Goal: Transaction & Acquisition: Obtain resource

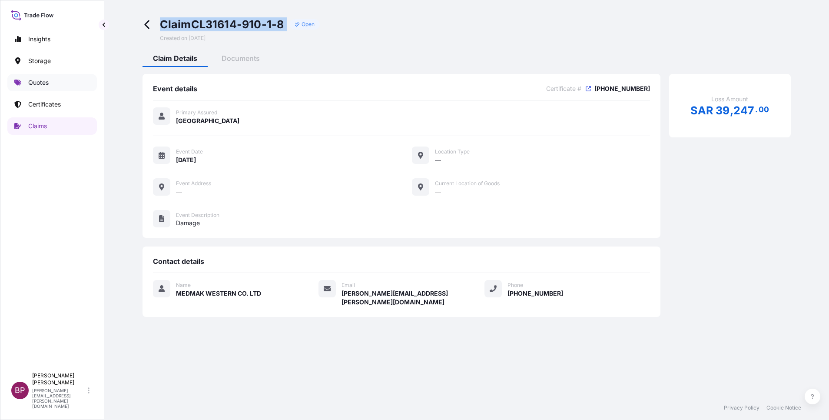
click at [43, 83] on p "Quotes" at bounding box center [38, 82] width 20 height 9
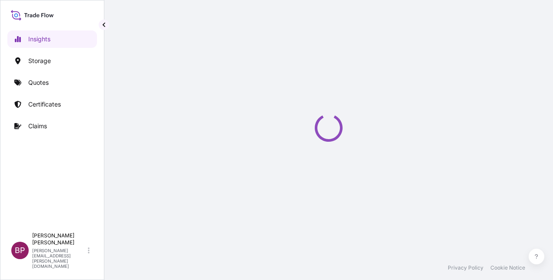
select select "2025"
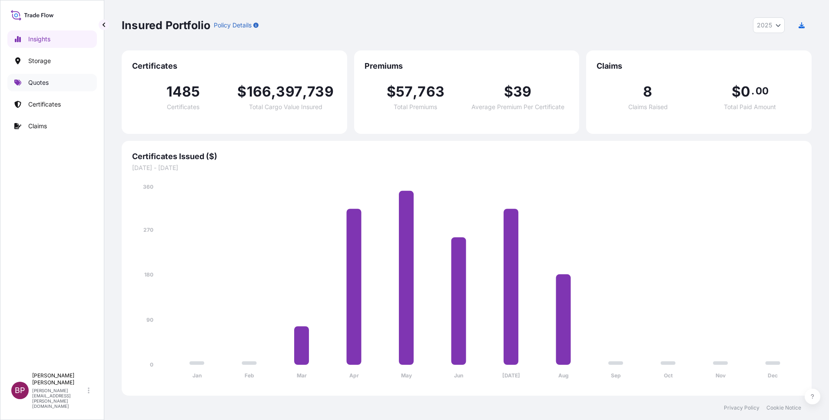
click at [37, 84] on p "Quotes" at bounding box center [38, 82] width 20 height 9
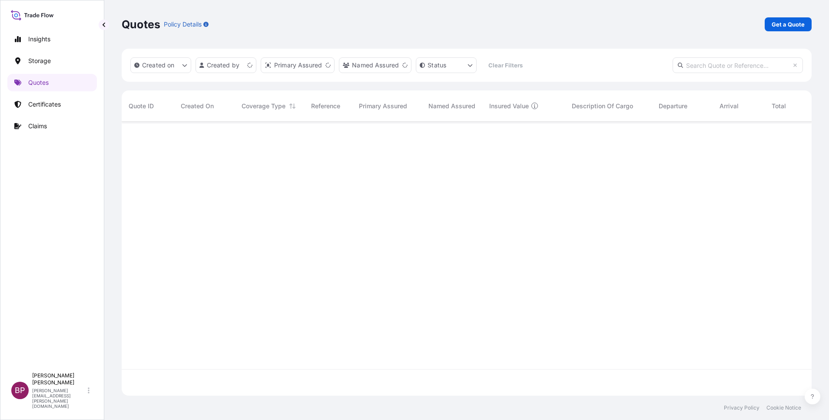
scroll to position [269, 680]
click at [552, 26] on p "Get a Quote" at bounding box center [788, 24] width 33 height 9
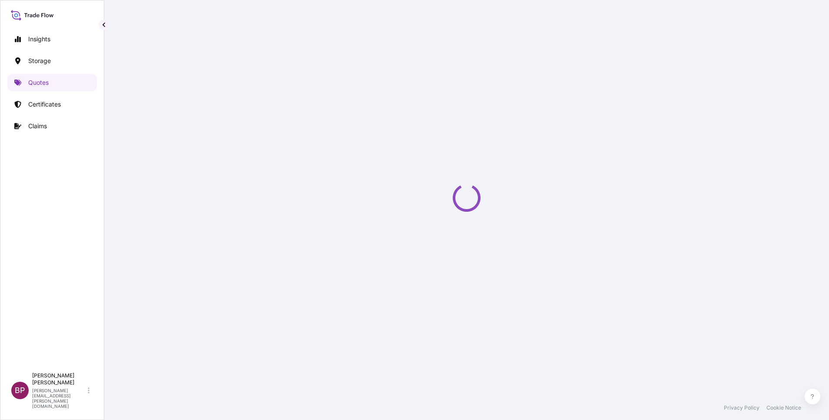
select select "Water"
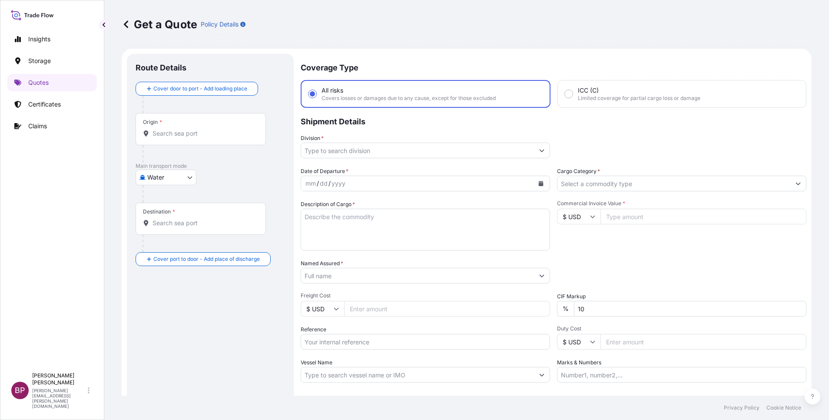
scroll to position [14, 0]
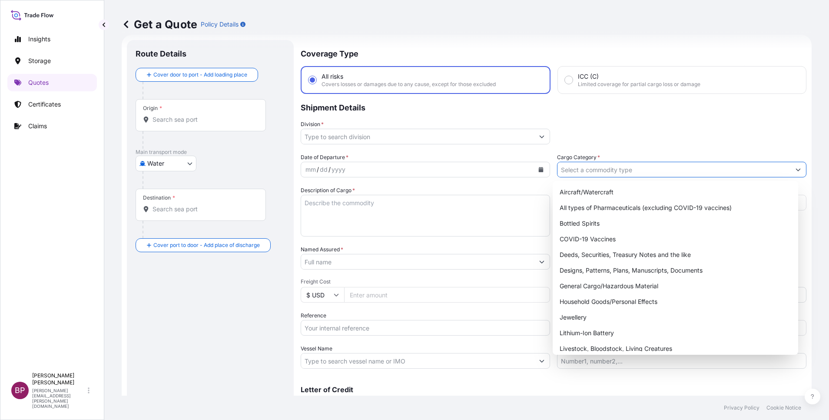
click at [552, 170] on icon "Show suggestions" at bounding box center [798, 170] width 5 height 3
click at [552, 280] on div "General Cargo/Hazardous Material" at bounding box center [675, 286] width 239 height 16
type input "General Cargo/Hazardous Material"
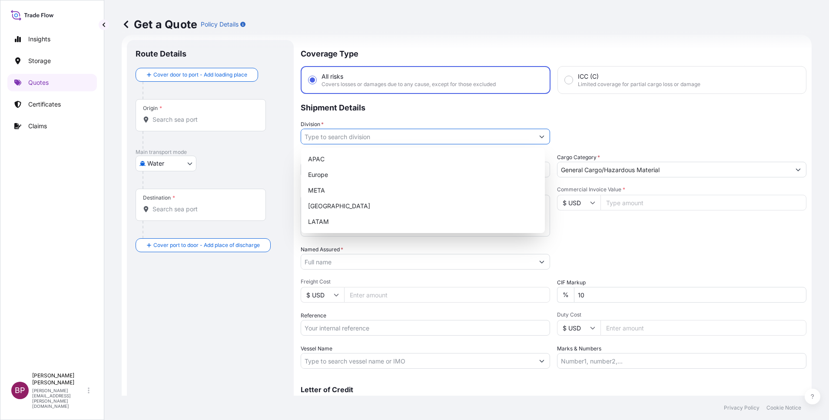
click at [539, 137] on icon "Show suggestions" at bounding box center [541, 136] width 5 height 5
click at [410, 189] on div "META" at bounding box center [423, 191] width 237 height 16
type input "META"
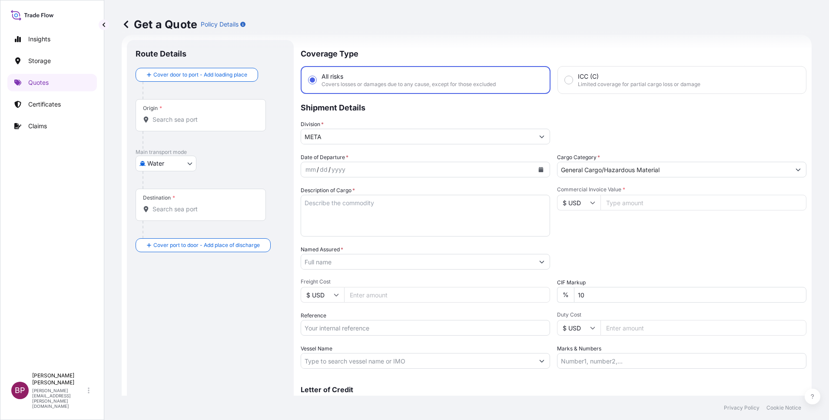
click at [552, 204] on input "Commercial Invoice Value *" at bounding box center [704, 203] width 206 height 16
paste input "2160"
type input "2160"
drag, startPoint x: 599, startPoint y: 289, endPoint x: 533, endPoint y: 289, distance: 66.1
click at [533, 280] on div "Date of Departure * mm / dd / yyyy Cargo Category * General Cargo/Hazardous Mat…" at bounding box center [554, 261] width 506 height 216
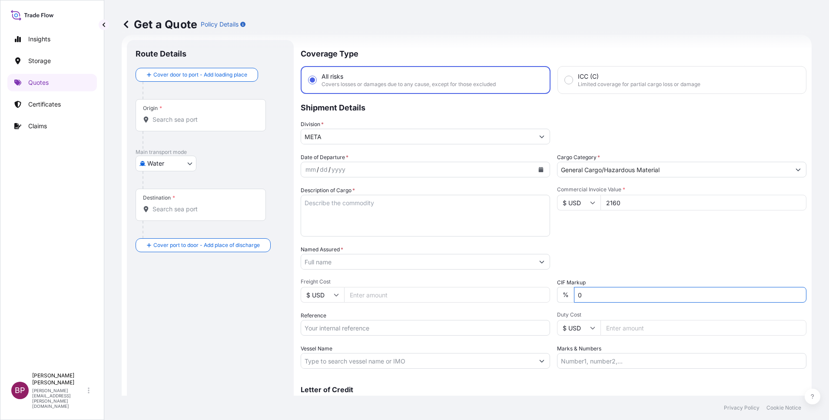
type input "0"
drag, startPoint x: 635, startPoint y: 246, endPoint x: 638, endPoint y: 250, distance: 4.6
click at [552, 249] on div "Packing Category Type to search a container mode Please select a primary mode o…" at bounding box center [682, 257] width 250 height 24
drag, startPoint x: 373, startPoint y: 216, endPoint x: 377, endPoint y: 218, distance: 4.5
click at [376, 218] on textarea "Description of Cargo *" at bounding box center [426, 216] width 250 height 42
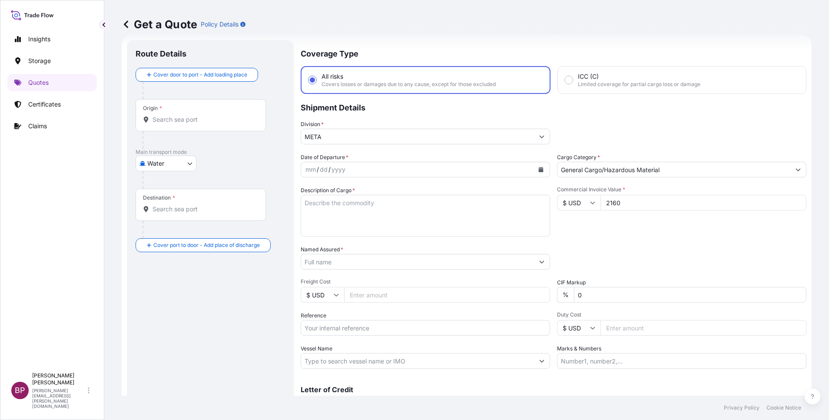
paste textarea "ECR AC FAN BLOWER"
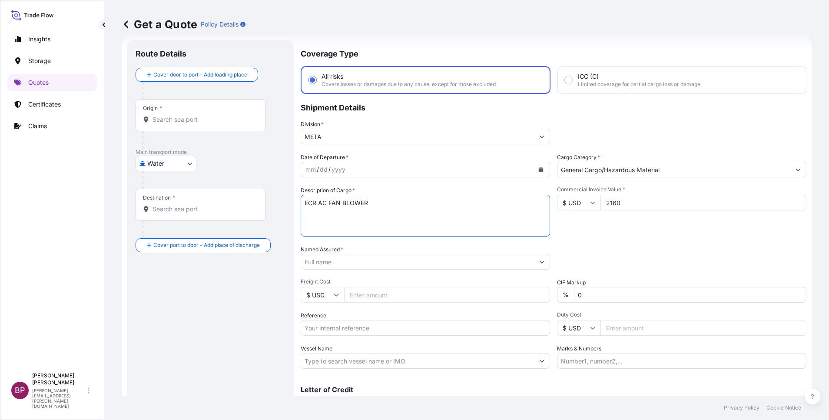
type textarea "ECR AC FAN BLOWER"
drag, startPoint x: 356, startPoint y: 331, endPoint x: 368, endPoint y: 331, distance: 11.7
click at [364, 280] on input "Reference" at bounding box center [426, 328] width 250 height 16
paste input "SSLS3008"
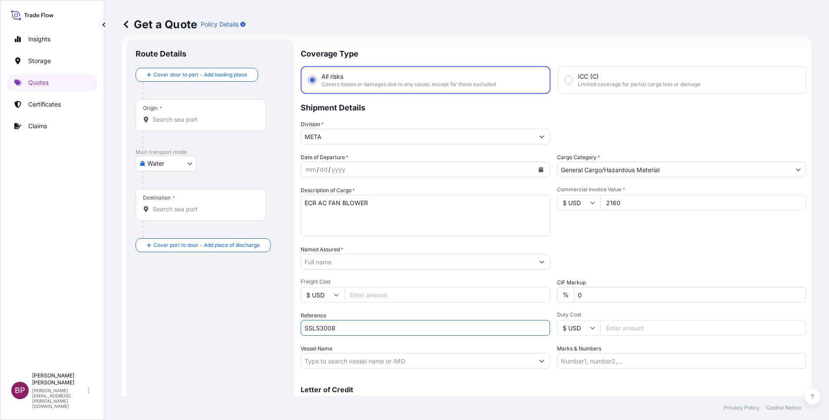
type input "SSLS3008"
click at [372, 263] on input "Named Assured *" at bounding box center [417, 262] width 233 height 16
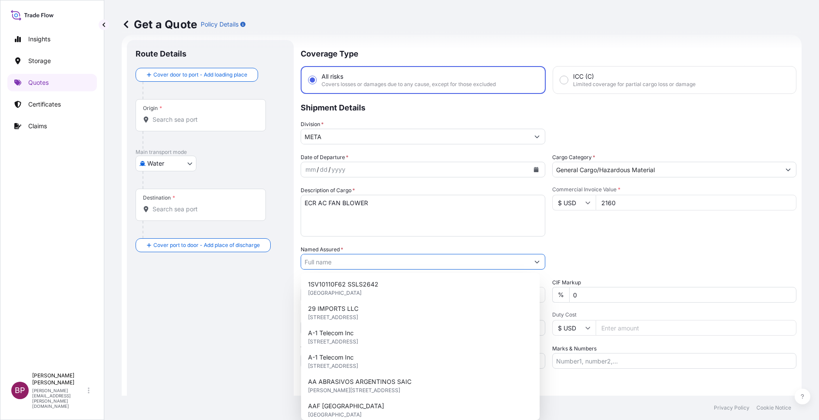
paste input "ZAMIL OFFSHORE SERVICES COMPANY"
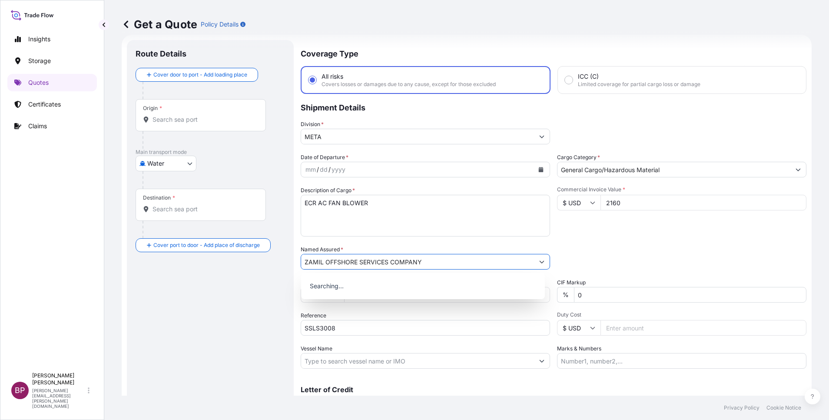
type input "ZAMIL OFFSHORE SERVICES COMPANY"
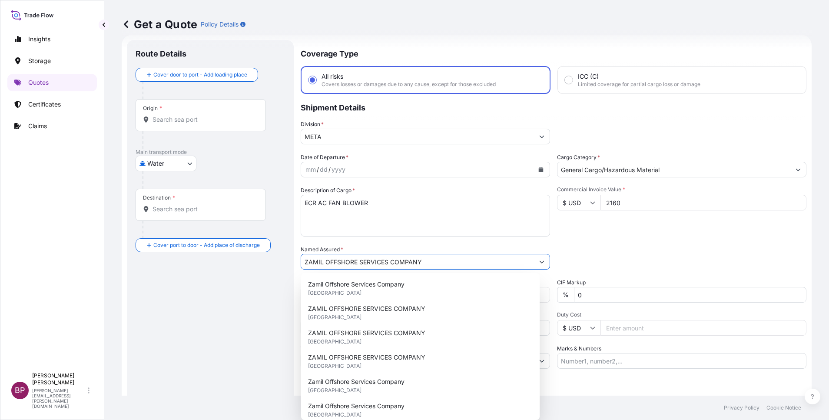
click at [534, 169] on button "Calendar" at bounding box center [541, 170] width 14 height 14
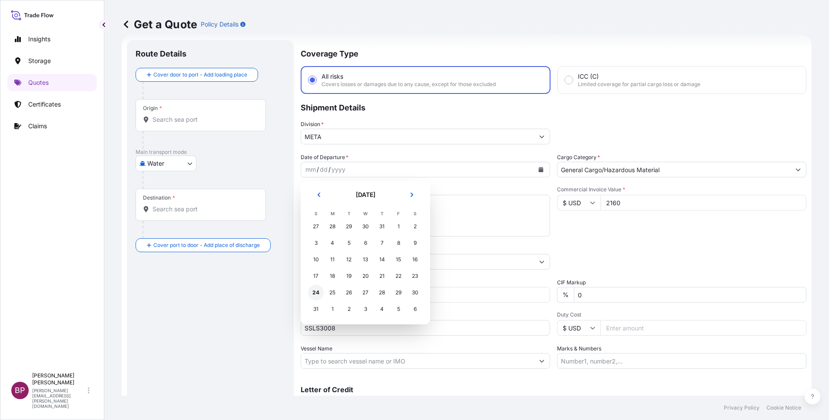
click at [315, 280] on div "24" at bounding box center [316, 293] width 16 height 16
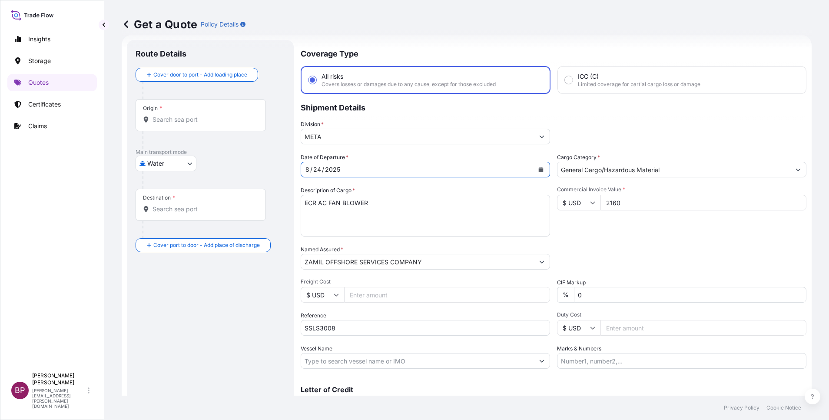
click at [186, 162] on body "15 options available. 0 options available. 7 options available. Selected Date: …" at bounding box center [414, 210] width 829 height 420
click at [162, 186] on div "Air" at bounding box center [166, 186] width 54 height 16
select select "Air"
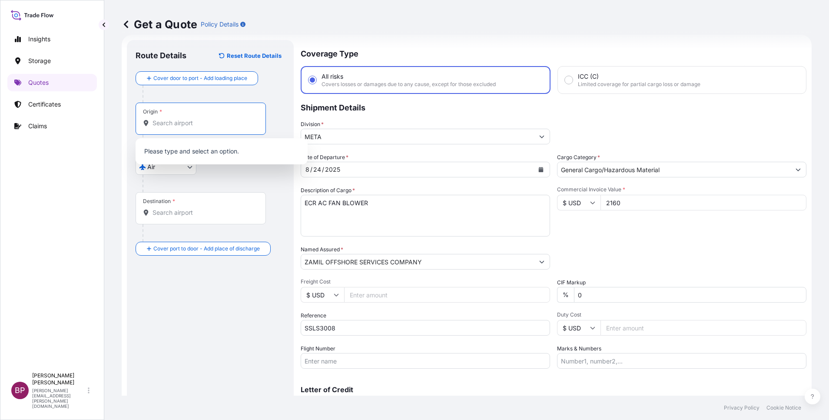
click at [220, 123] on input "Origin *" at bounding box center [204, 123] width 103 height 9
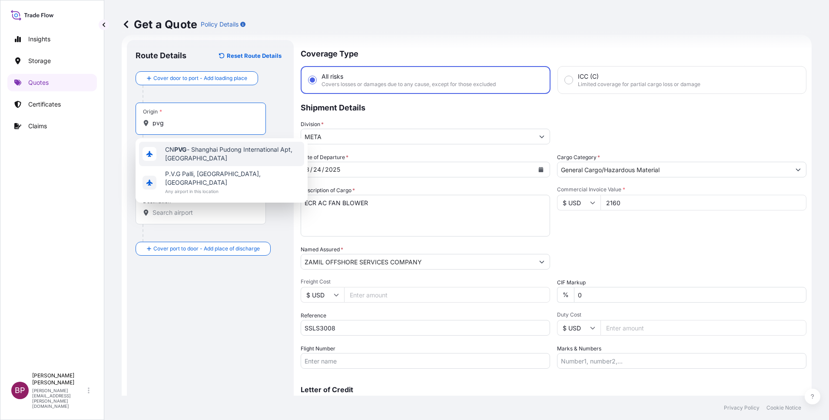
click at [255, 150] on span "CN PVG - Shanghai Pudong International Apt, [GEOGRAPHIC_DATA]" at bounding box center [233, 153] width 136 height 17
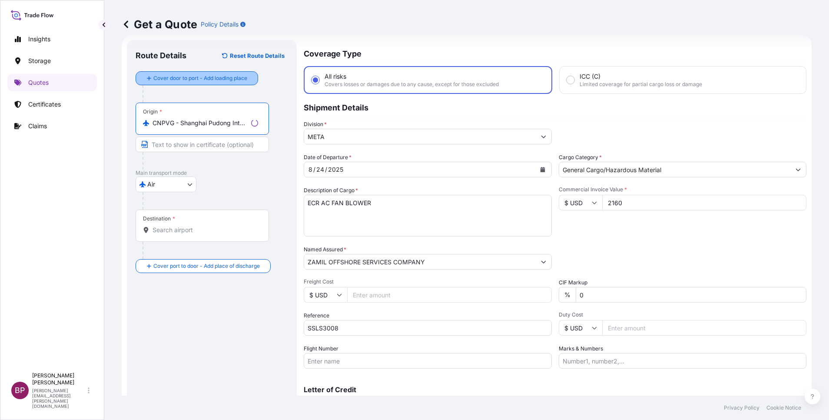
type input "CNPVG - Shanghai Pudong International Apt, [GEOGRAPHIC_DATA]"
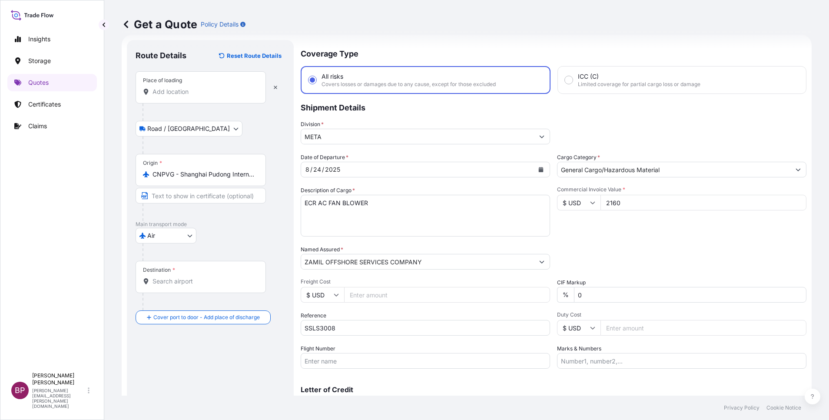
click at [202, 90] on input "Place of loading" at bounding box center [204, 91] width 103 height 9
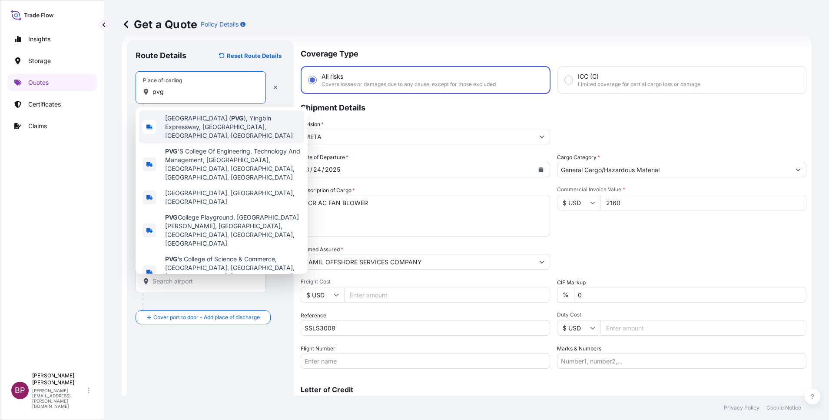
click at [215, 123] on span "[GEOGRAPHIC_DATA] ( PVG ), Yingbin Expressway, [GEOGRAPHIC_DATA], [GEOGRAPHIC_D…" at bounding box center [233, 127] width 136 height 26
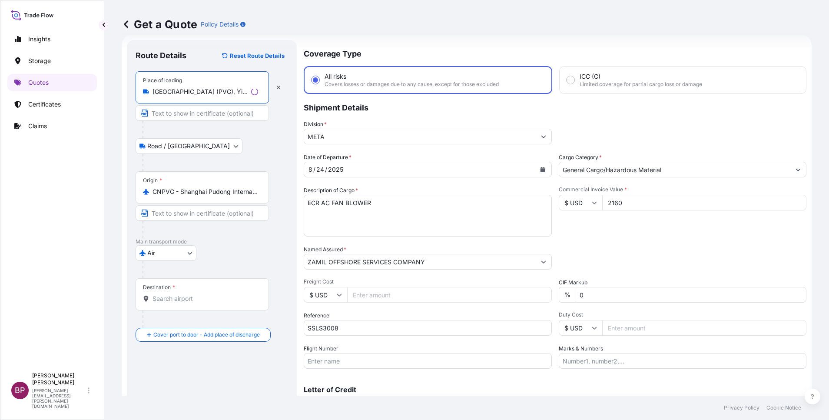
type input "[GEOGRAPHIC_DATA] (PVG), Yingbin Expressway, [GEOGRAPHIC_DATA], [GEOGRAPHIC_DAT…"
click at [205, 280] on div "Destination *" at bounding box center [201, 294] width 130 height 32
click at [205, 280] on input "Destination *" at bounding box center [204, 298] width 103 height 9
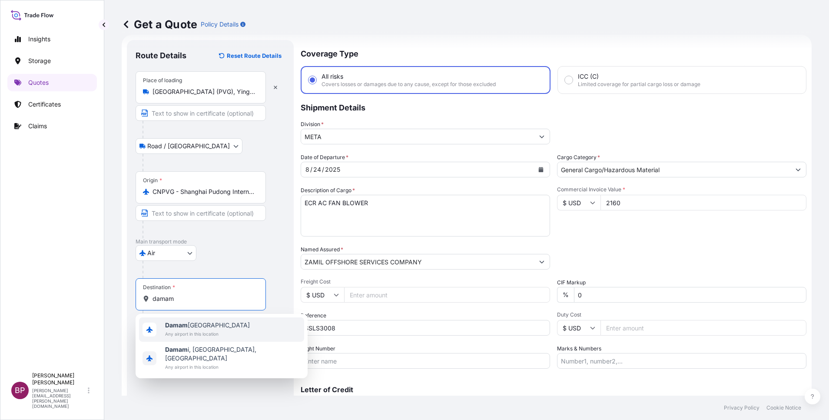
click at [238, 280] on div "Damam [GEOGRAPHIC_DATA] Any airport in this location" at bounding box center [221, 329] width 165 height 24
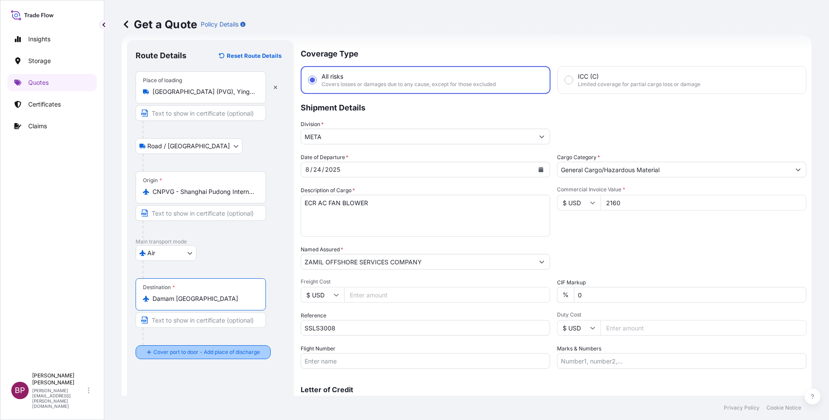
type input "Damam [GEOGRAPHIC_DATA]"
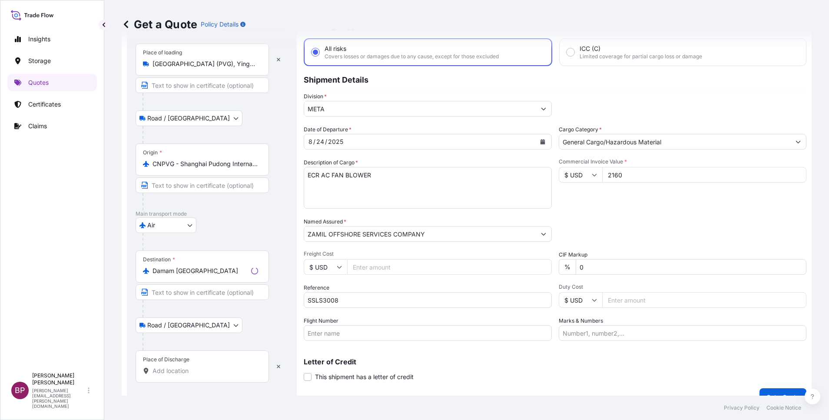
scroll to position [57, 0]
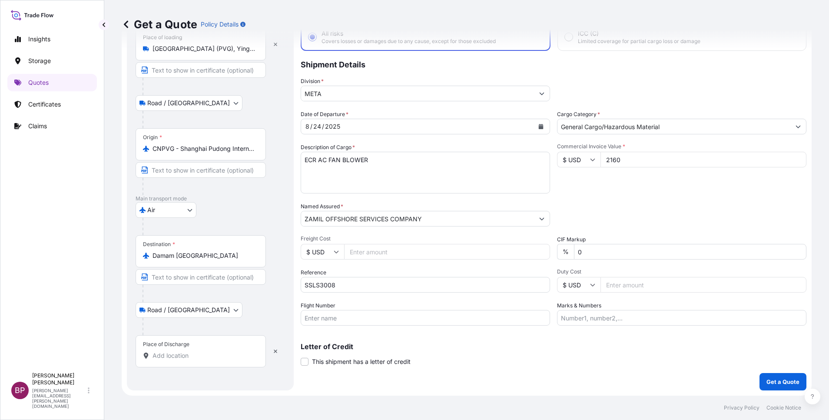
click at [219, 280] on div "Place of Discharge" at bounding box center [201, 351] width 130 height 32
click at [219, 280] on input "Place of Discharge" at bounding box center [204, 355] width 103 height 9
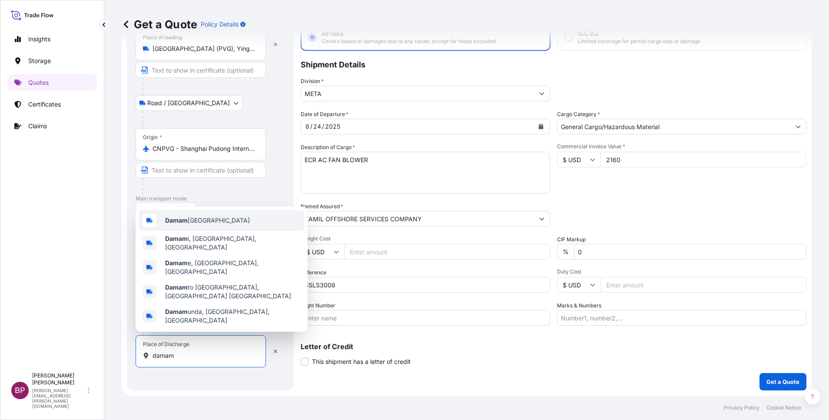
click at [237, 231] on div "Damam [GEOGRAPHIC_DATA]" at bounding box center [221, 220] width 165 height 21
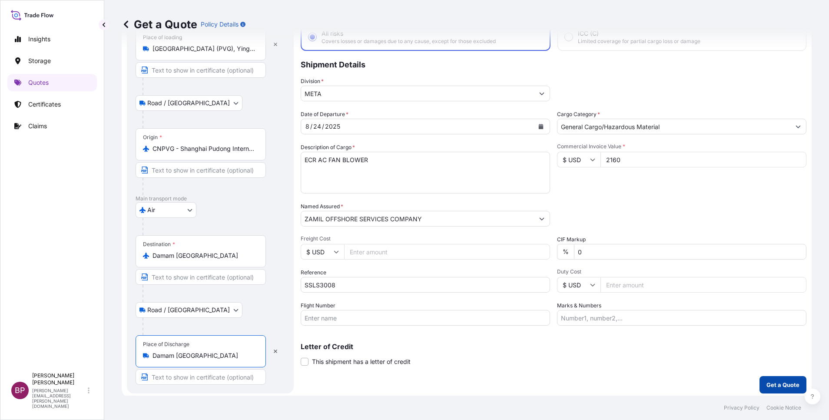
type input "Damam [GEOGRAPHIC_DATA]"
click at [552, 280] on p "Get a Quote" at bounding box center [783, 384] width 33 height 9
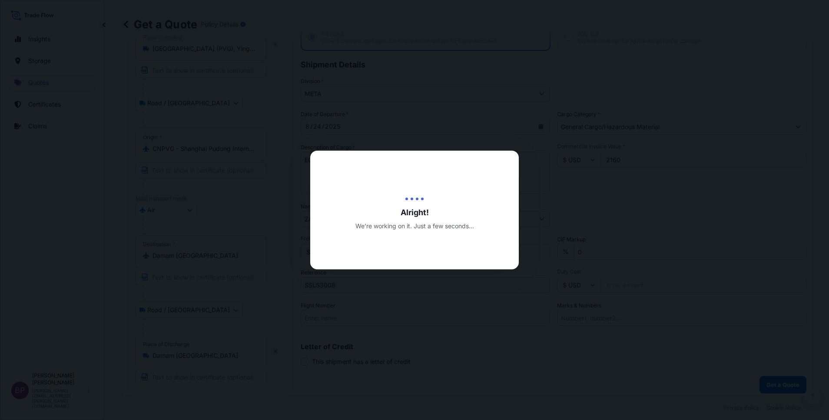
select select "Road / [GEOGRAPHIC_DATA]"
select select "Air"
select select "Road / [GEOGRAPHIC_DATA]"
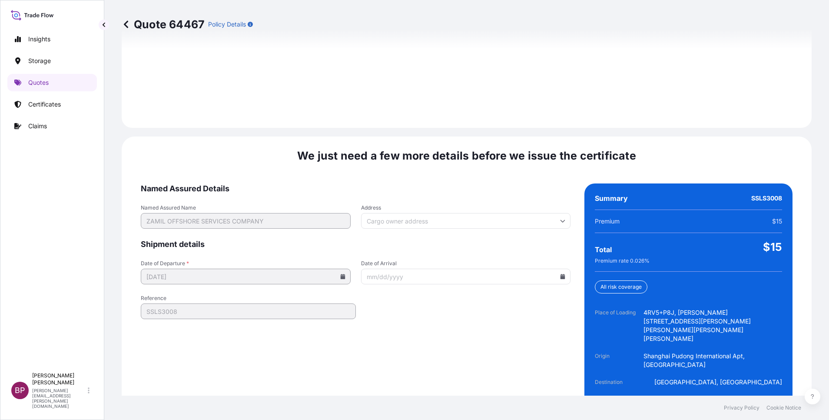
scroll to position [1306, 0]
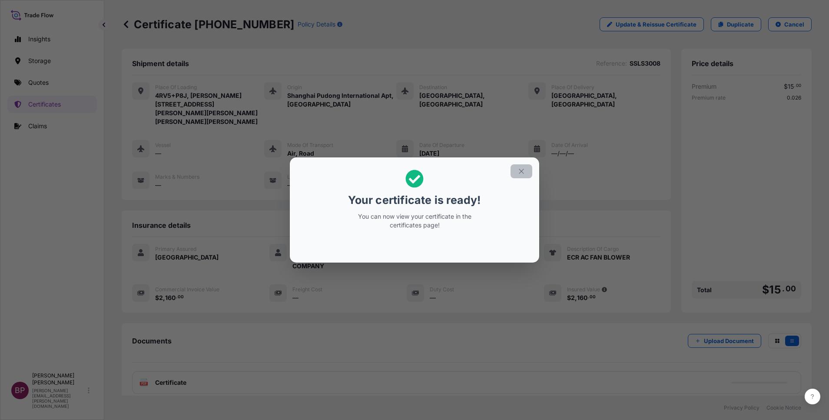
click at [521, 172] on icon "button" at bounding box center [521, 171] width 5 height 5
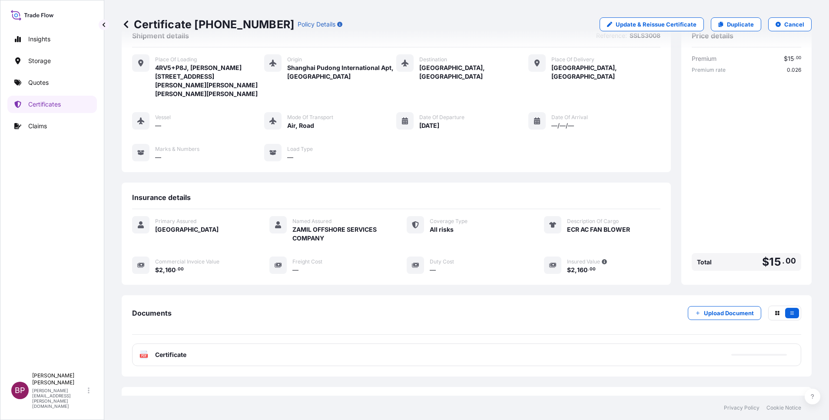
scroll to position [54, 0]
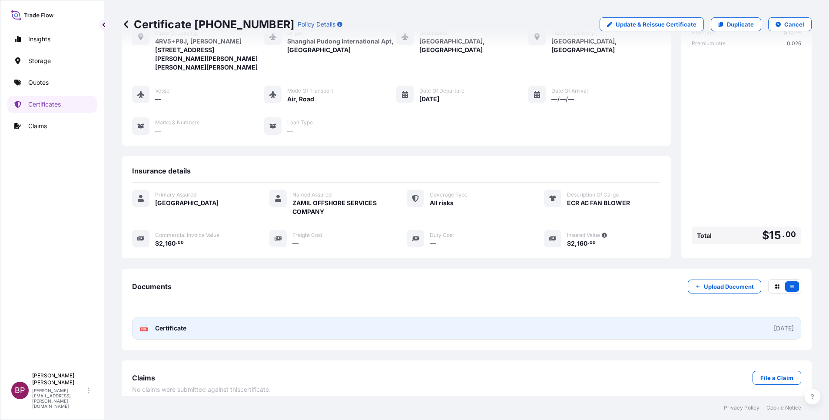
click at [176, 280] on span "Certificate" at bounding box center [170, 328] width 31 height 9
